Goal: Task Accomplishment & Management: Manage account settings

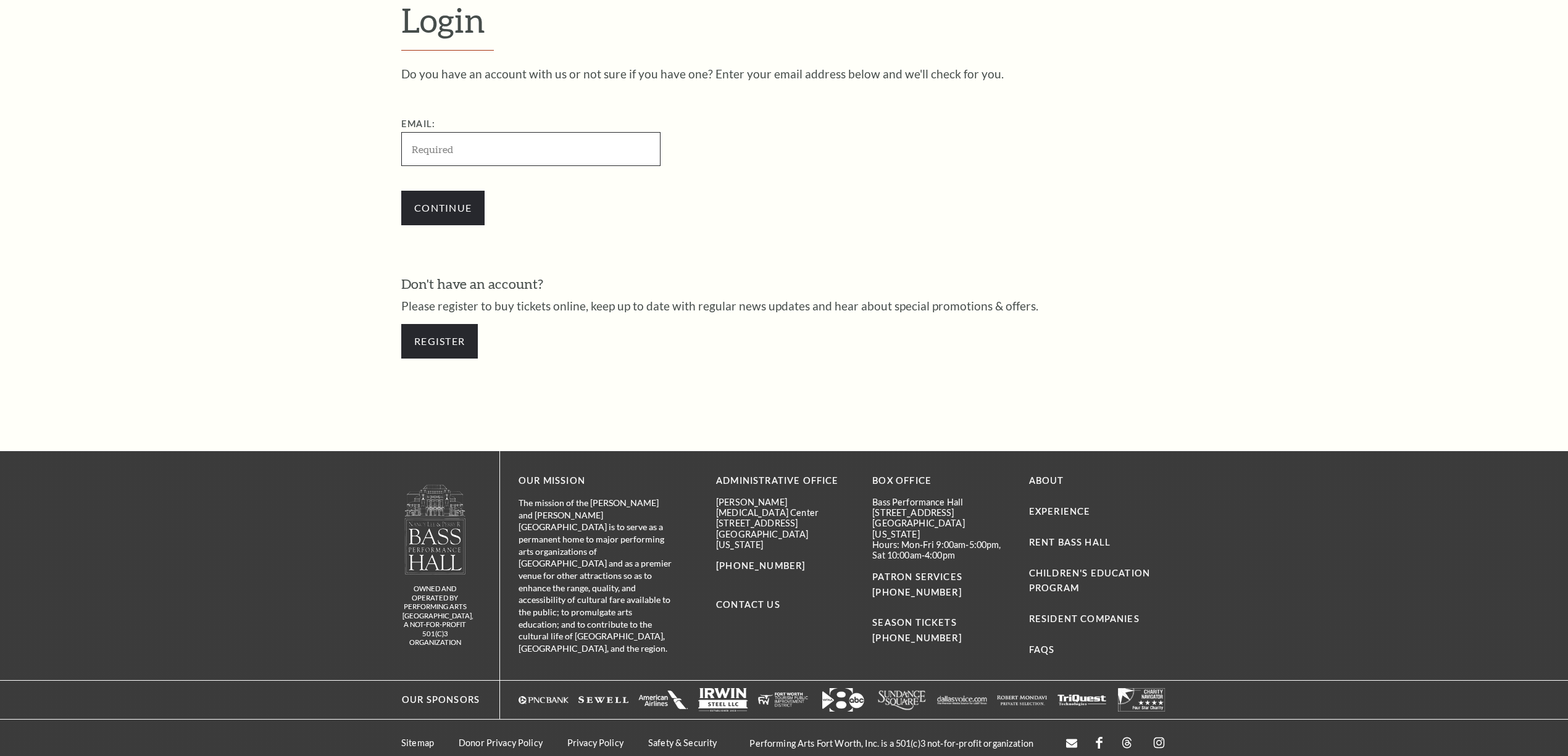
click at [540, 132] on input "Email:" at bounding box center [531, 149] width 260 height 34
paste input "4680348 / adammills1425@gmail.com"
drag, startPoint x: 460, startPoint y: 146, endPoint x: -135, endPoint y: 178, distance: 595.9
type input "adammills1425@gmail.com"
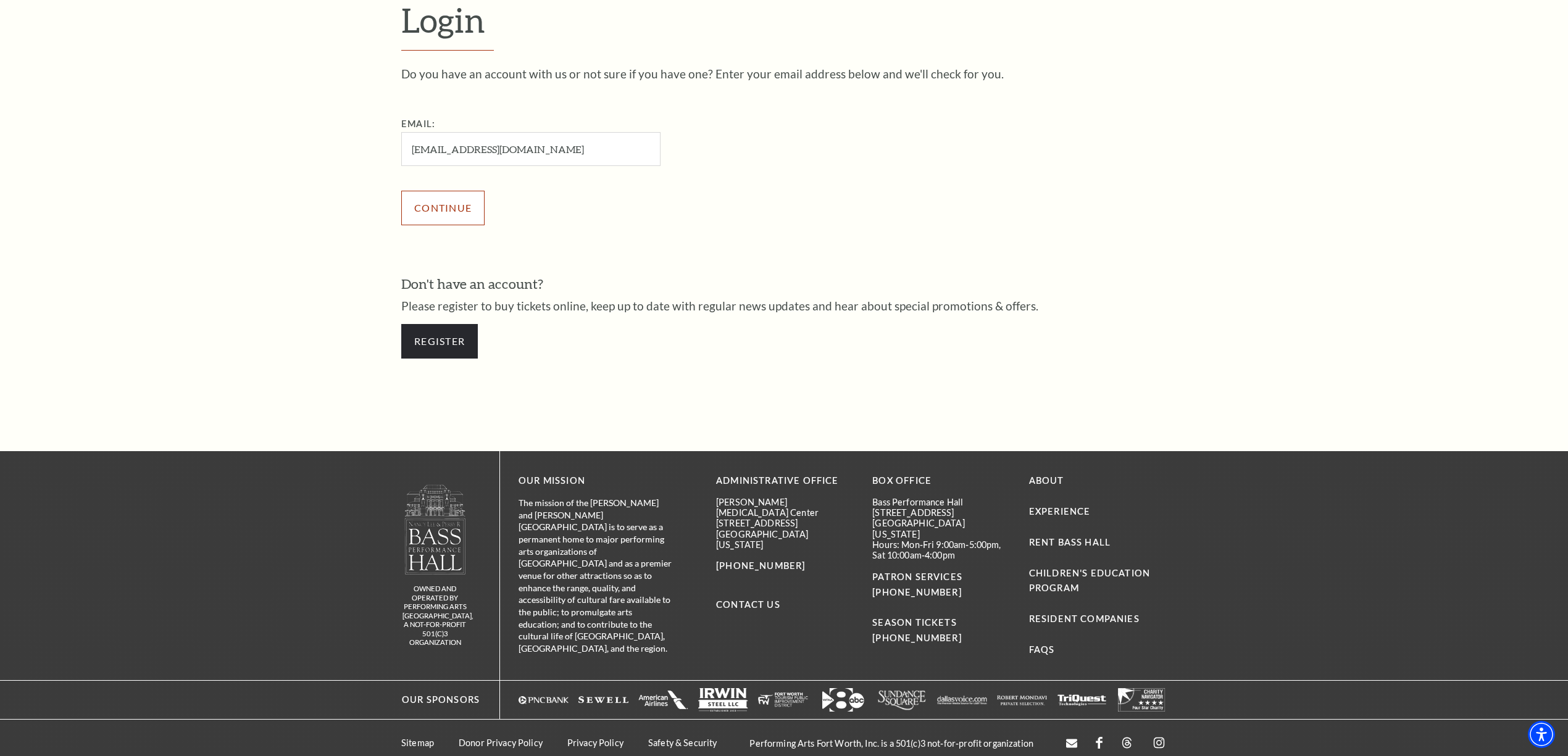
click at [433, 203] on input "Continue" at bounding box center [443, 208] width 83 height 35
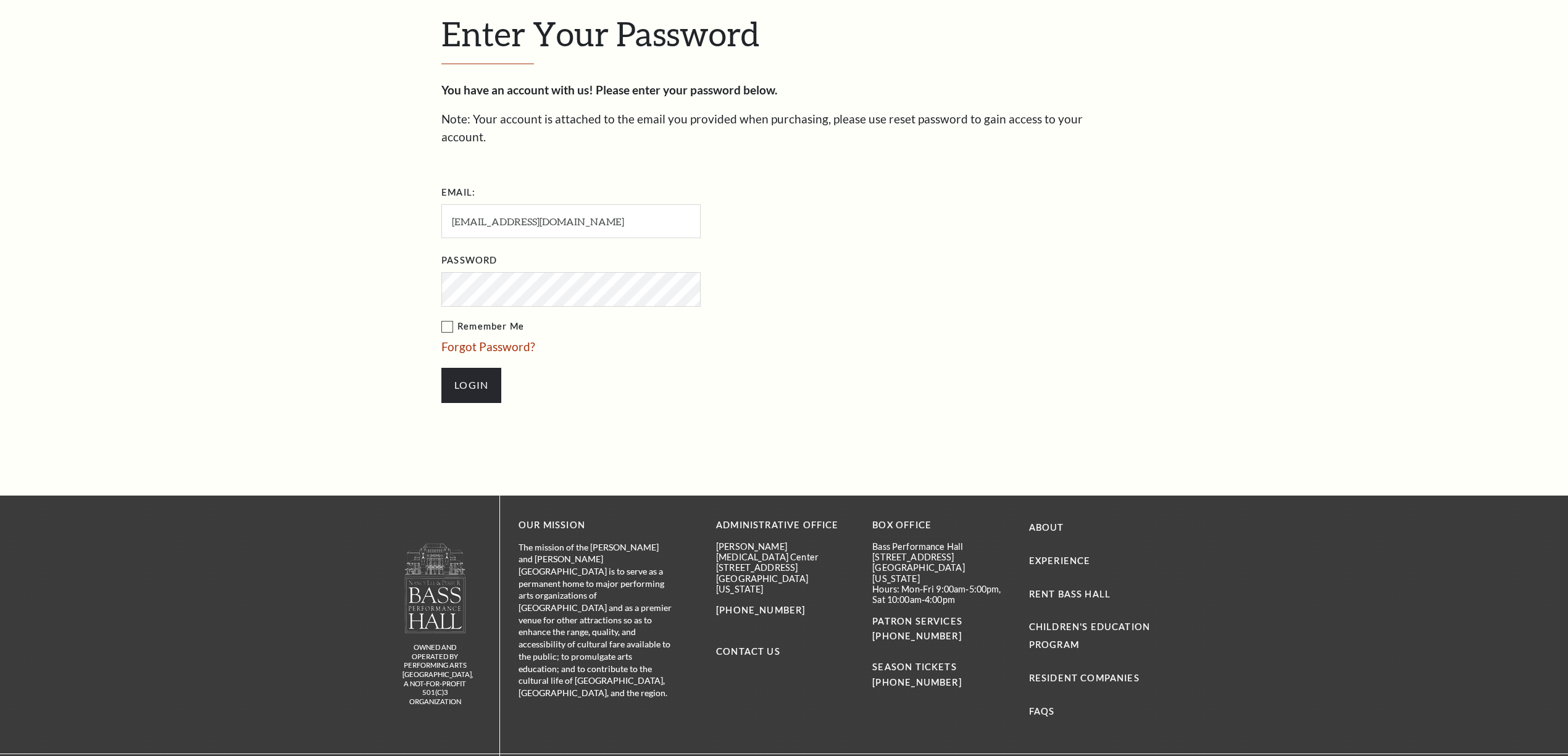
scroll to position [502, 0]
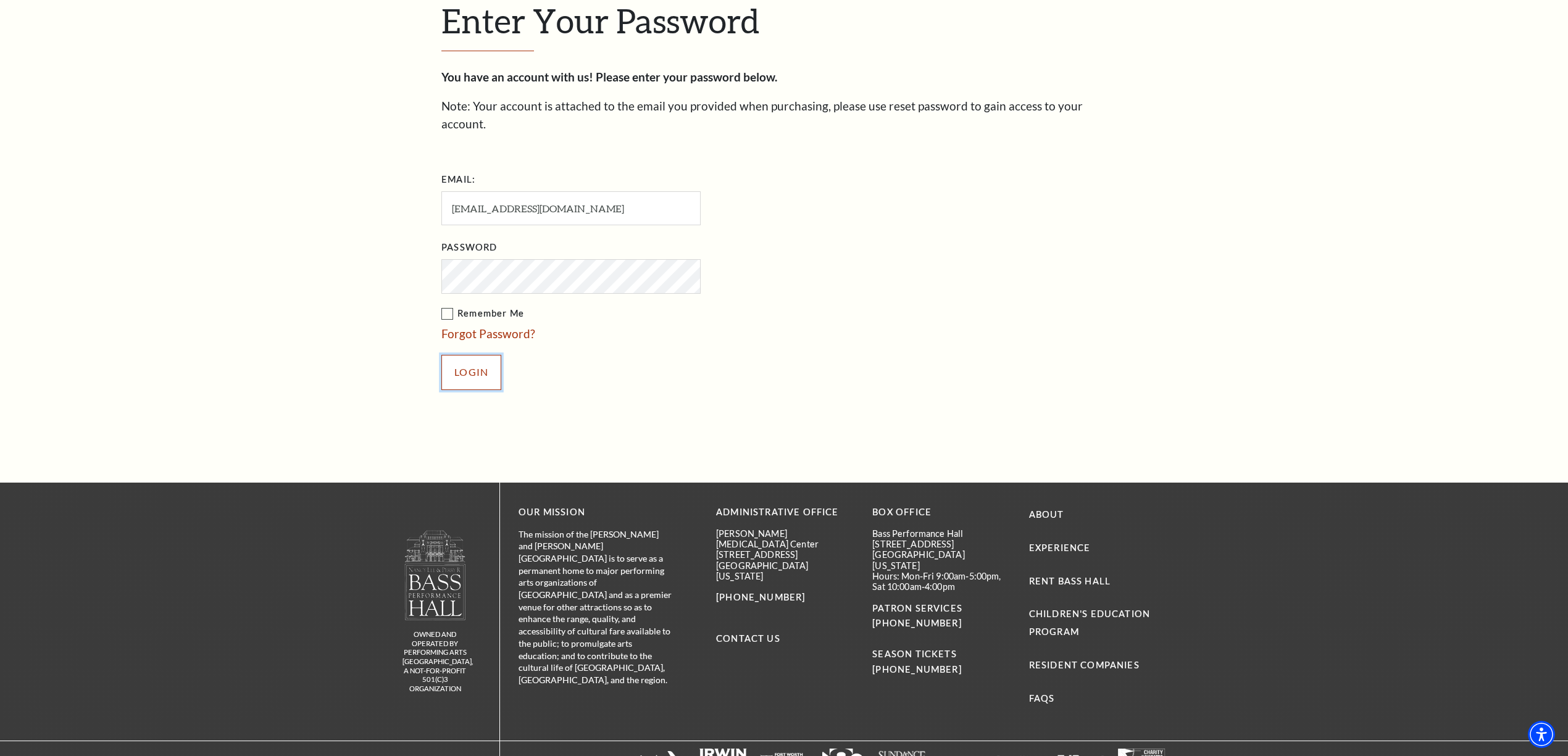
click at [487, 355] on input "Login" at bounding box center [471, 372] width 60 height 35
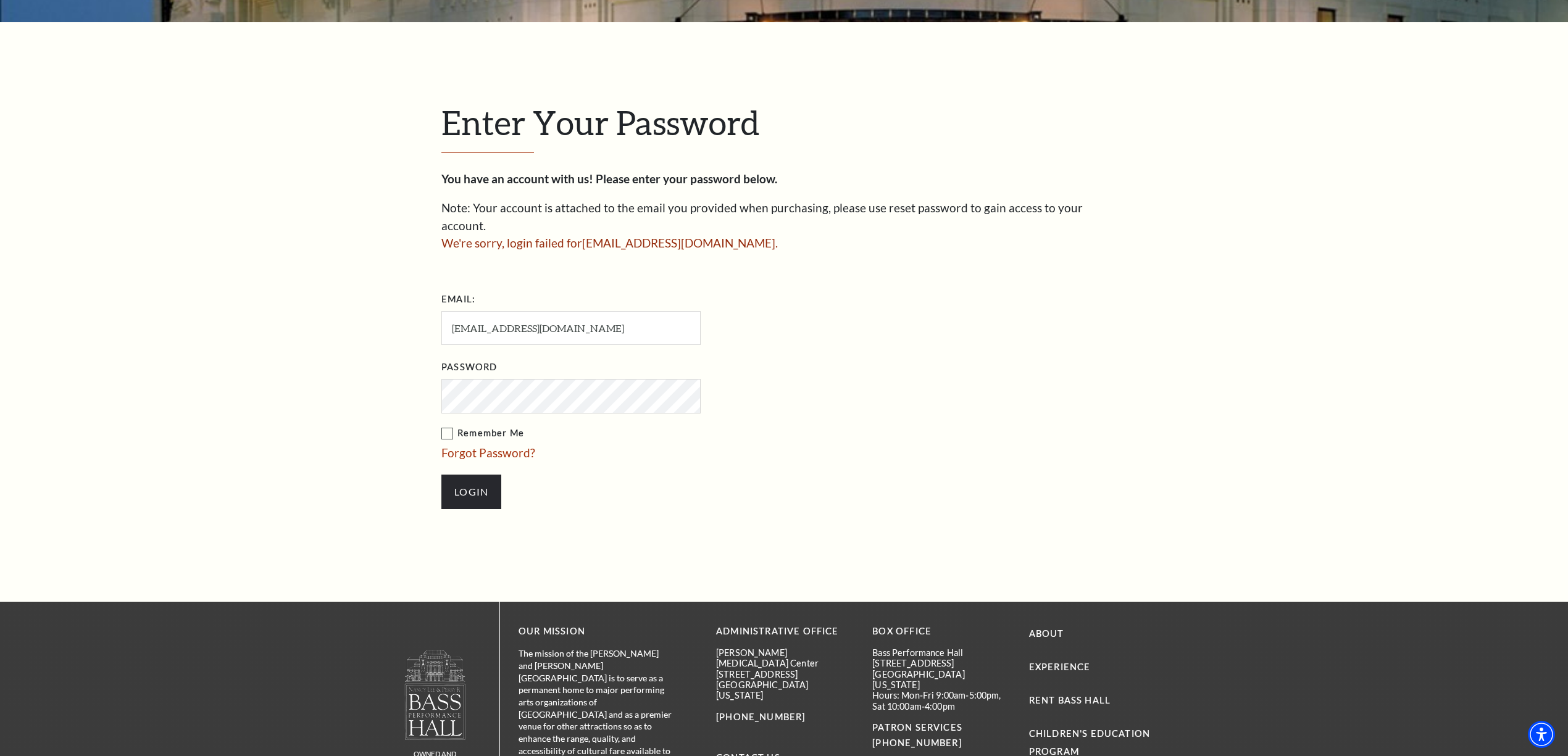
click at [441, 475] on input "Login" at bounding box center [471, 492] width 60 height 35
click at [467, 475] on input "Login" at bounding box center [471, 492] width 60 height 35
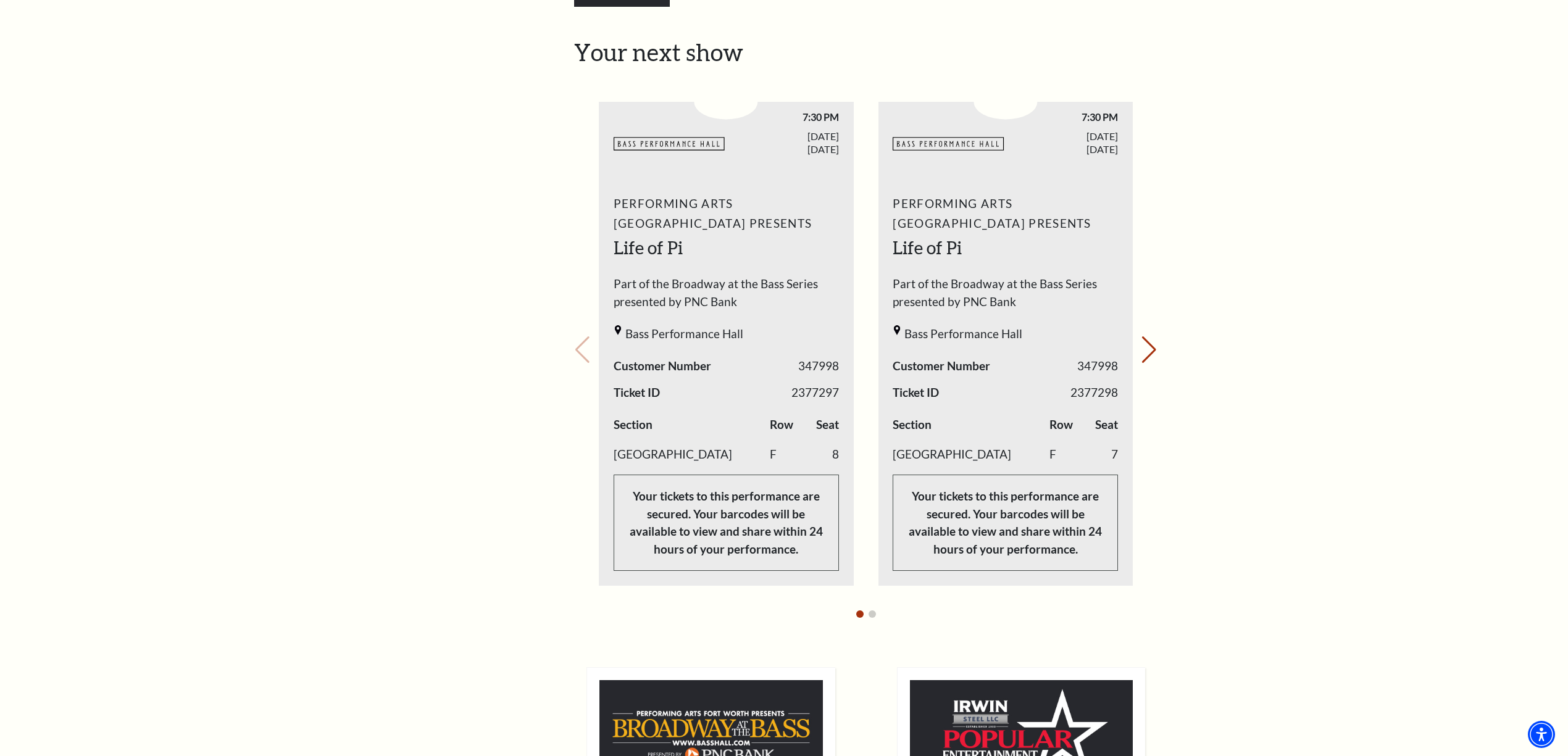
scroll to position [493, 0]
click at [1144, 339] on button "Next slide." at bounding box center [1149, 348] width 17 height 27
click at [578, 334] on button "Previous slide." at bounding box center [583, 348] width 17 height 27
